Goal: Download file/media

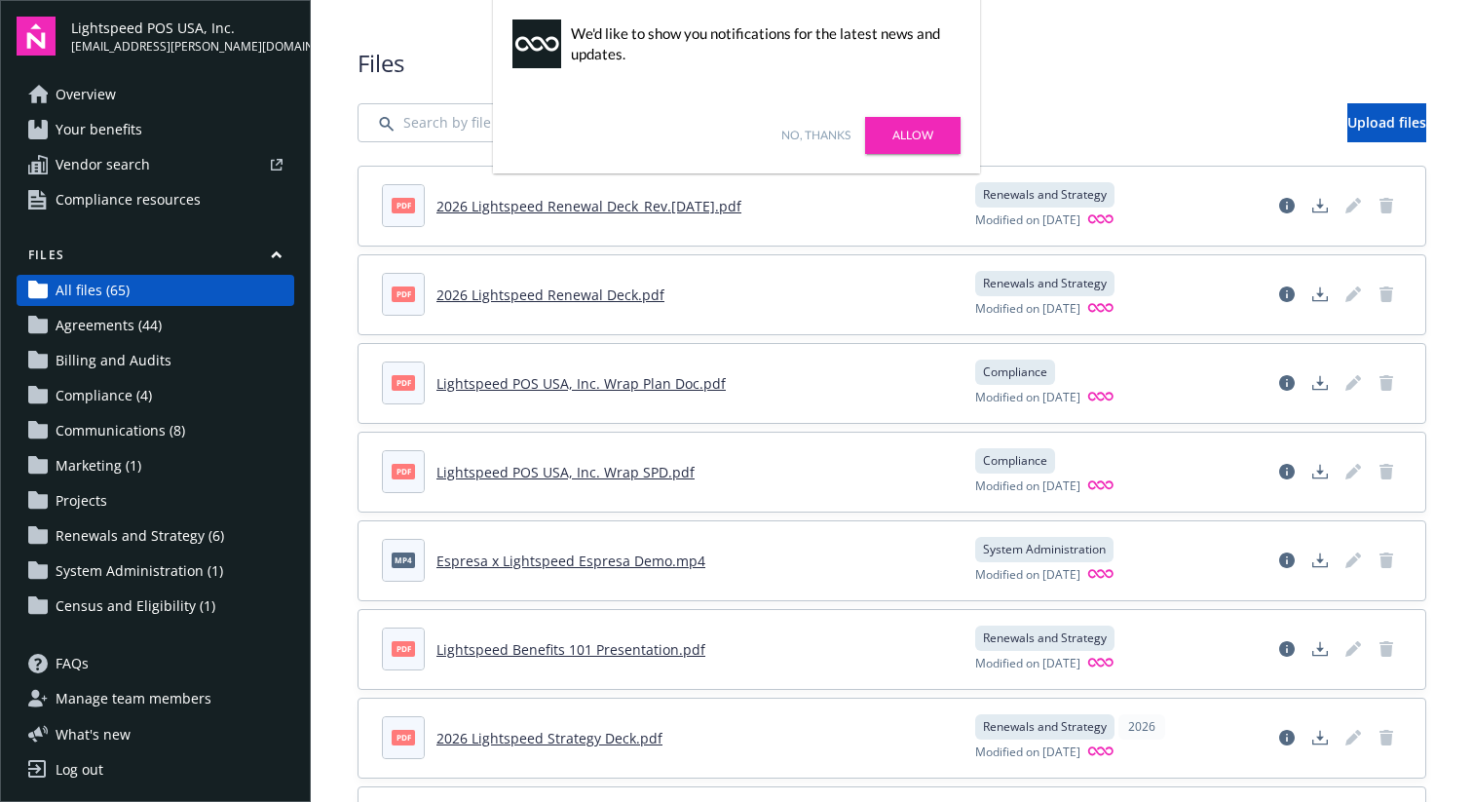
click at [574, 207] on link "2026 Lightspeed Renewal Deck_Rev.[DATE].pdf" at bounding box center [589, 206] width 305 height 19
